Goal: Task Accomplishment & Management: Manage account settings

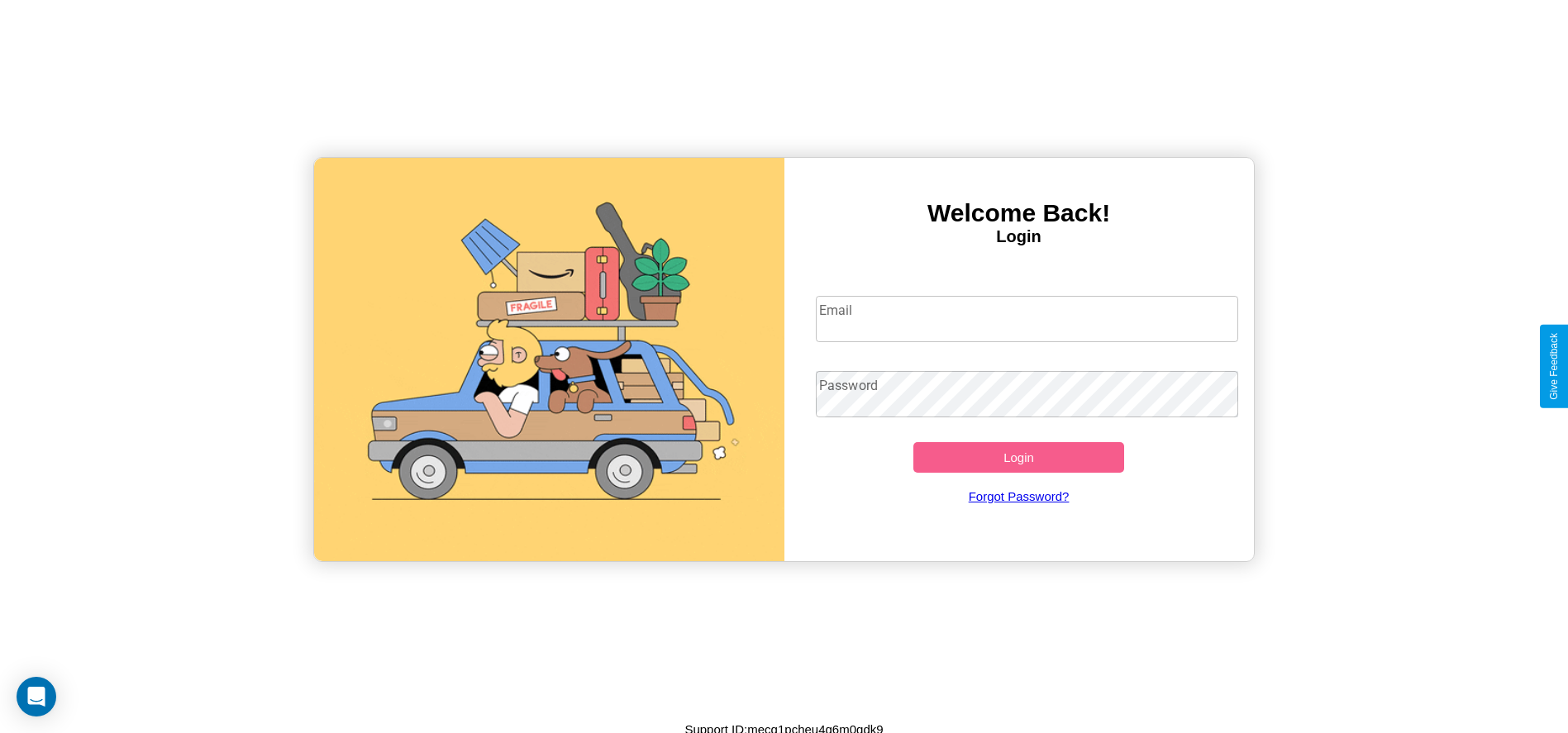
click at [1026, 318] on input "Email" at bounding box center [1026, 319] width 422 height 47
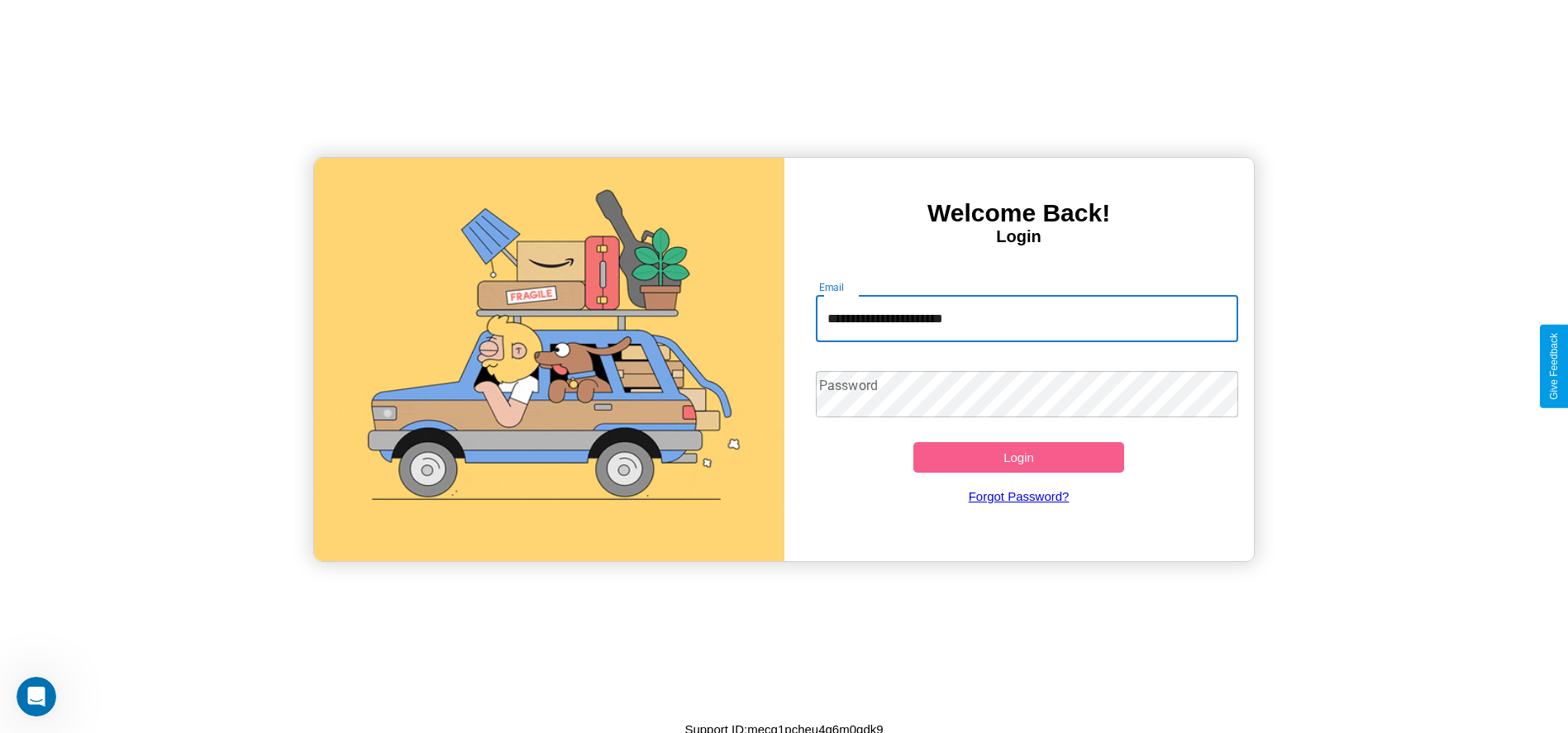
type input "**********"
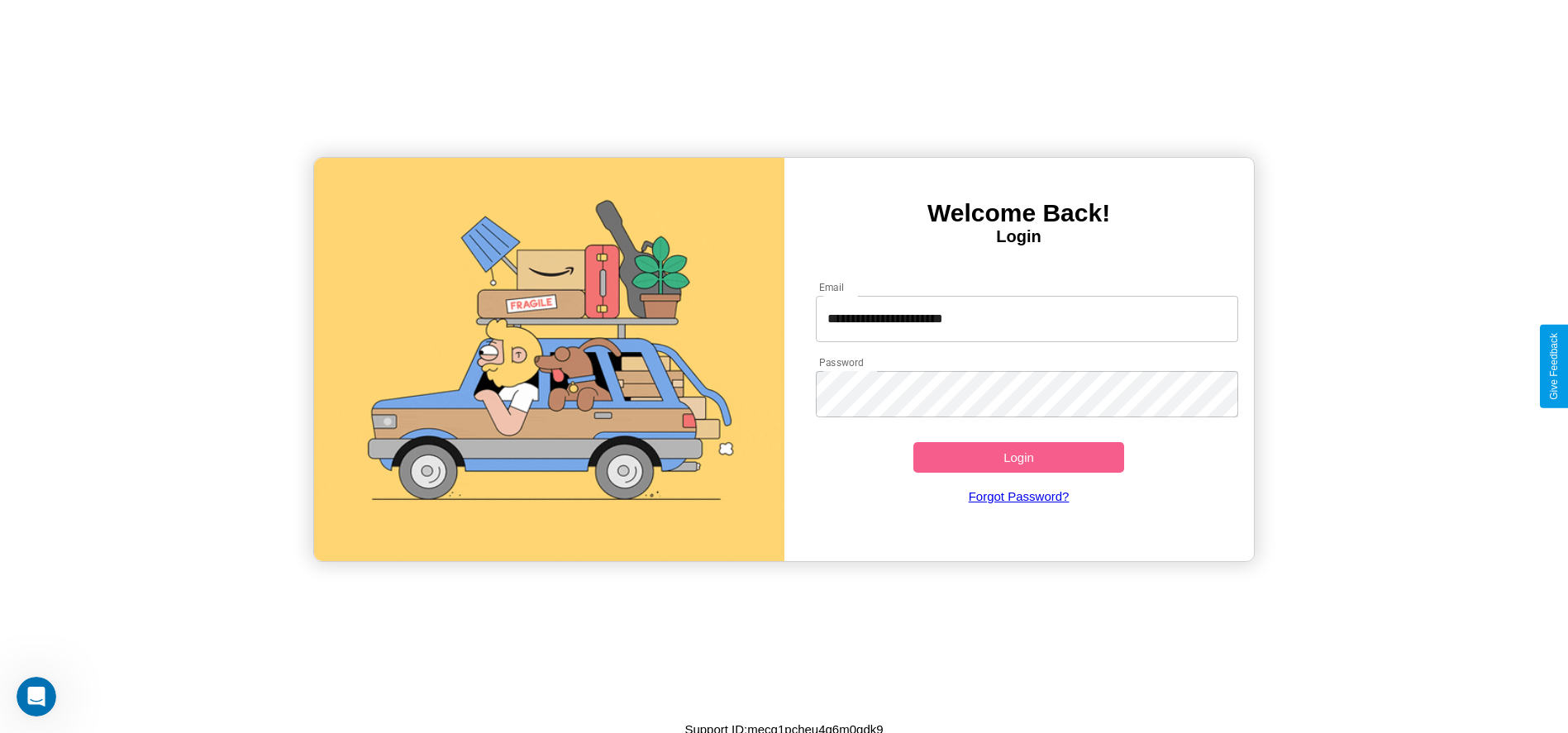
click at [1018, 456] on button "Login" at bounding box center [1019, 457] width 211 height 31
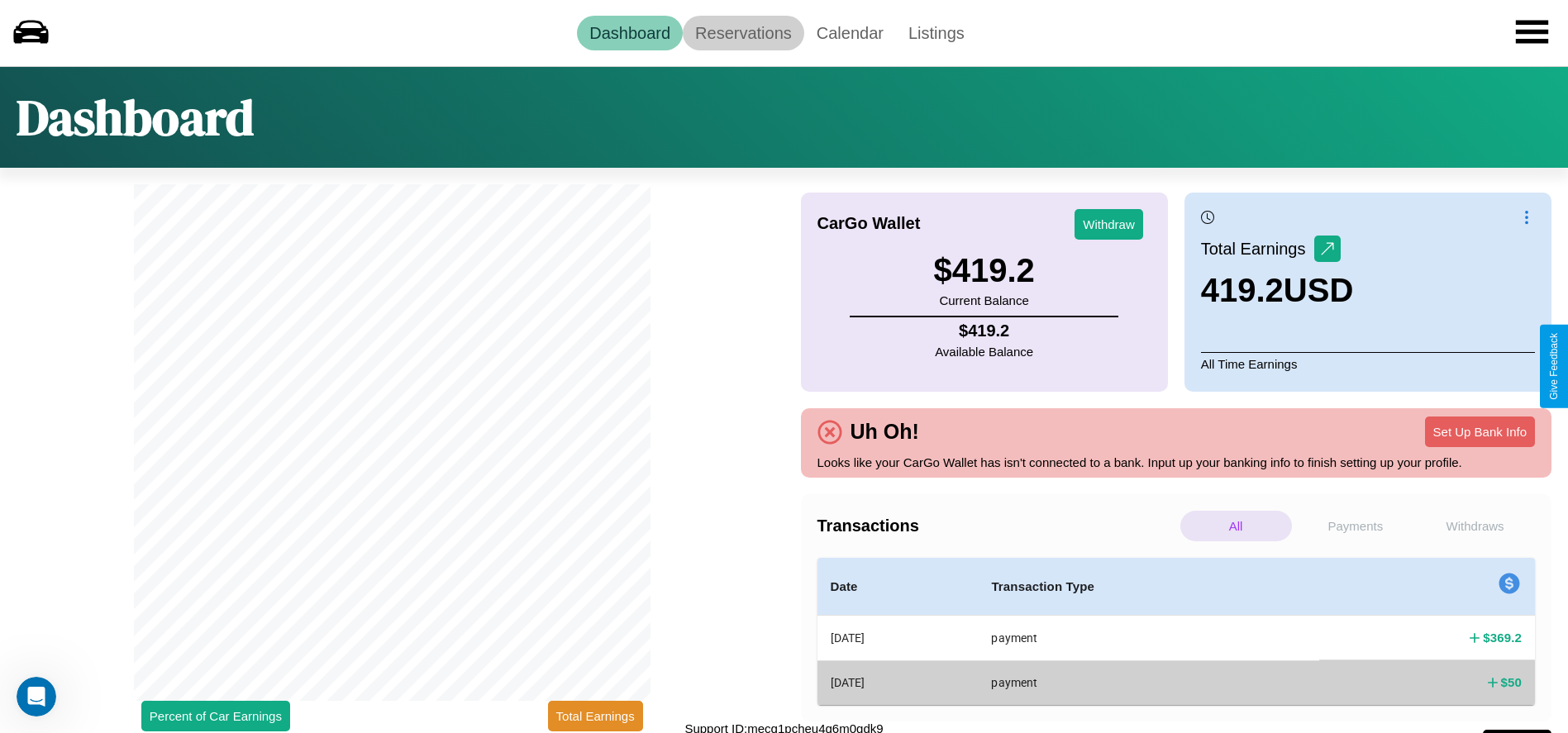
click at [743, 32] on link "Reservations" at bounding box center [743, 32] width 121 height 35
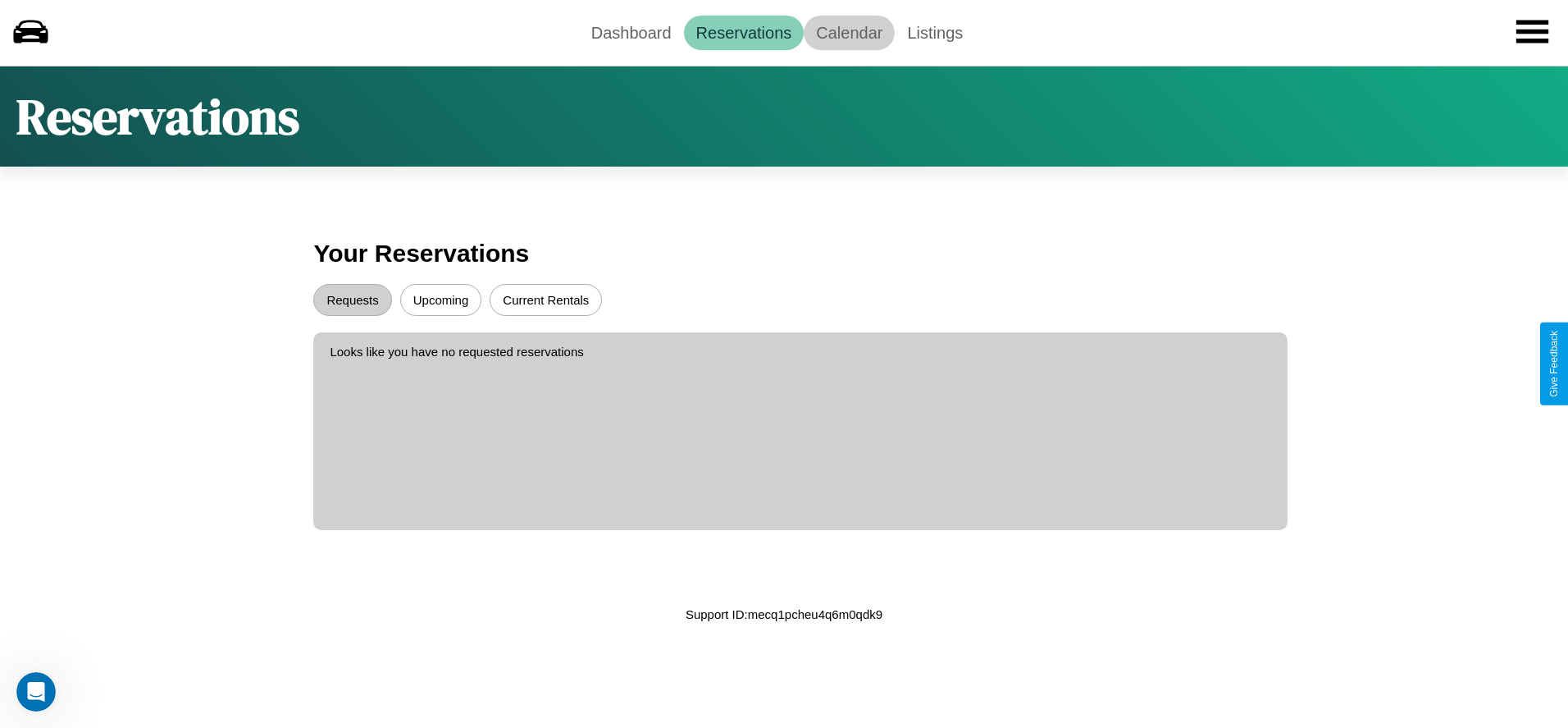
click at [849, 32] on link "Calendar" at bounding box center [849, 32] width 91 height 35
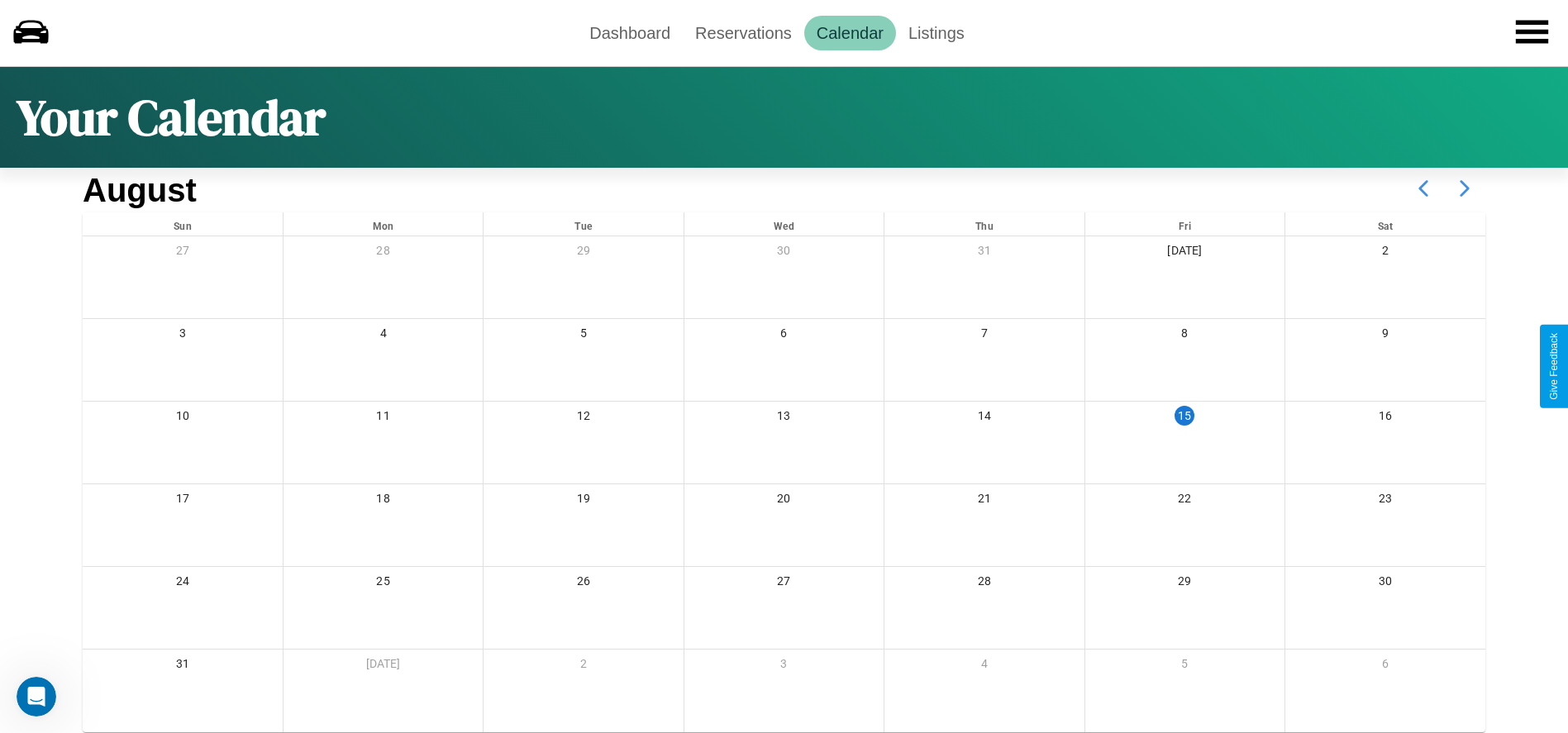
click at [1464, 188] on icon at bounding box center [1464, 188] width 42 height 42
